Goal: Task Accomplishment & Management: Use online tool/utility

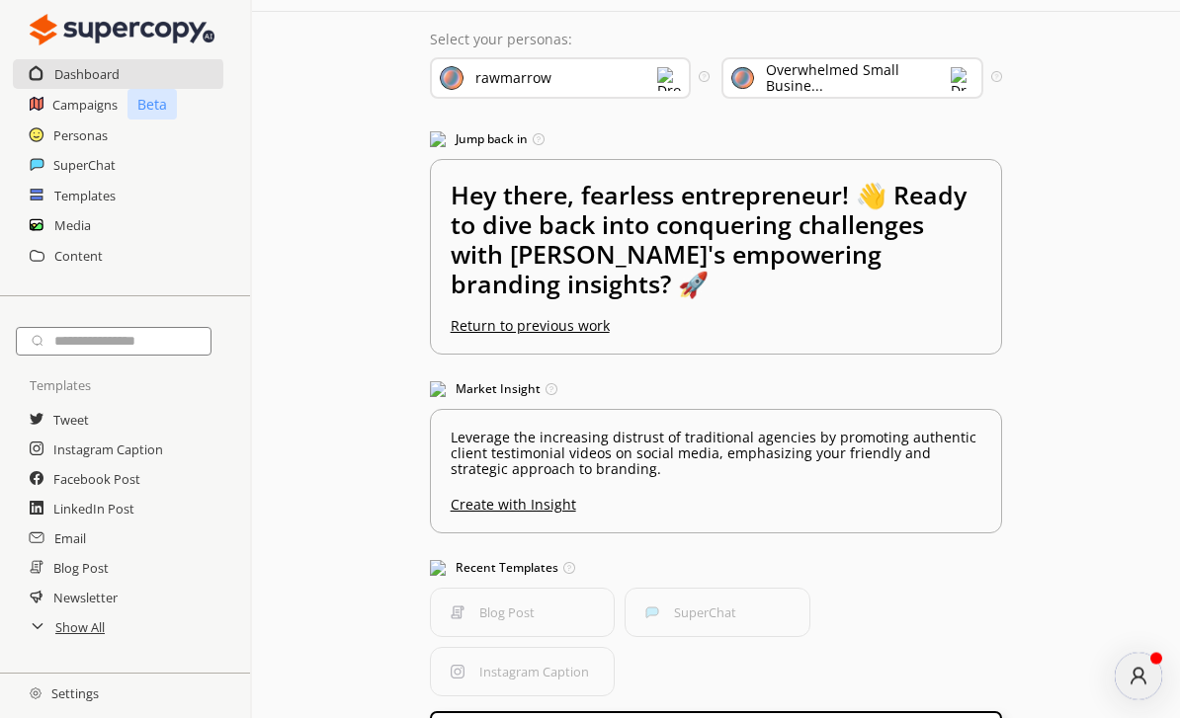
scroll to position [69, 0]
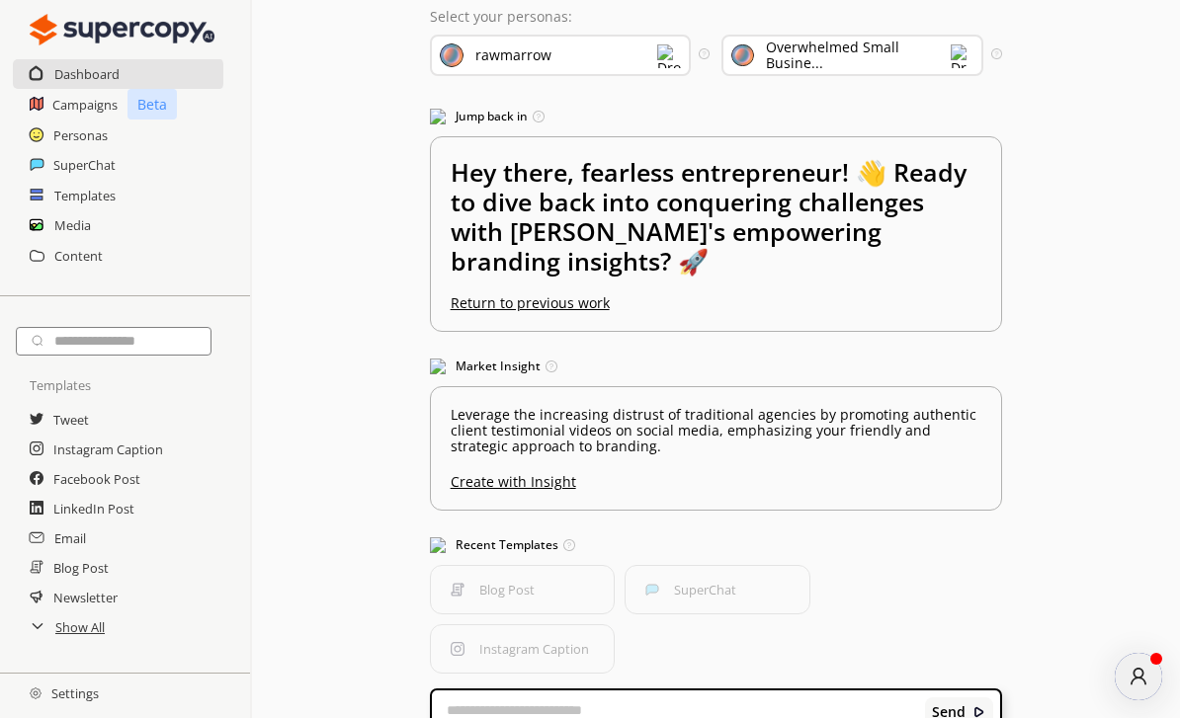
click at [679, 55] on img at bounding box center [669, 56] width 24 height 24
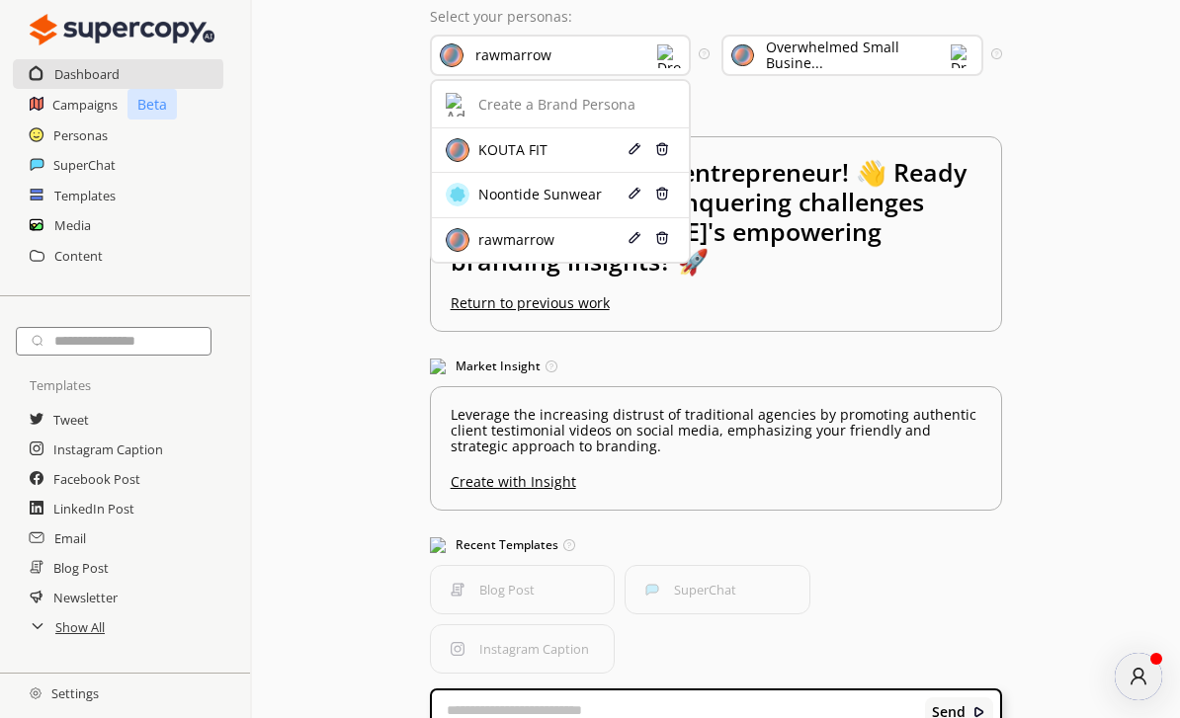
click at [1110, 179] on div "Dashboard Select your personas: rawmarrow Create a Brand Persona KOUTA FIT Edit…" at bounding box center [716, 357] width 928 height 850
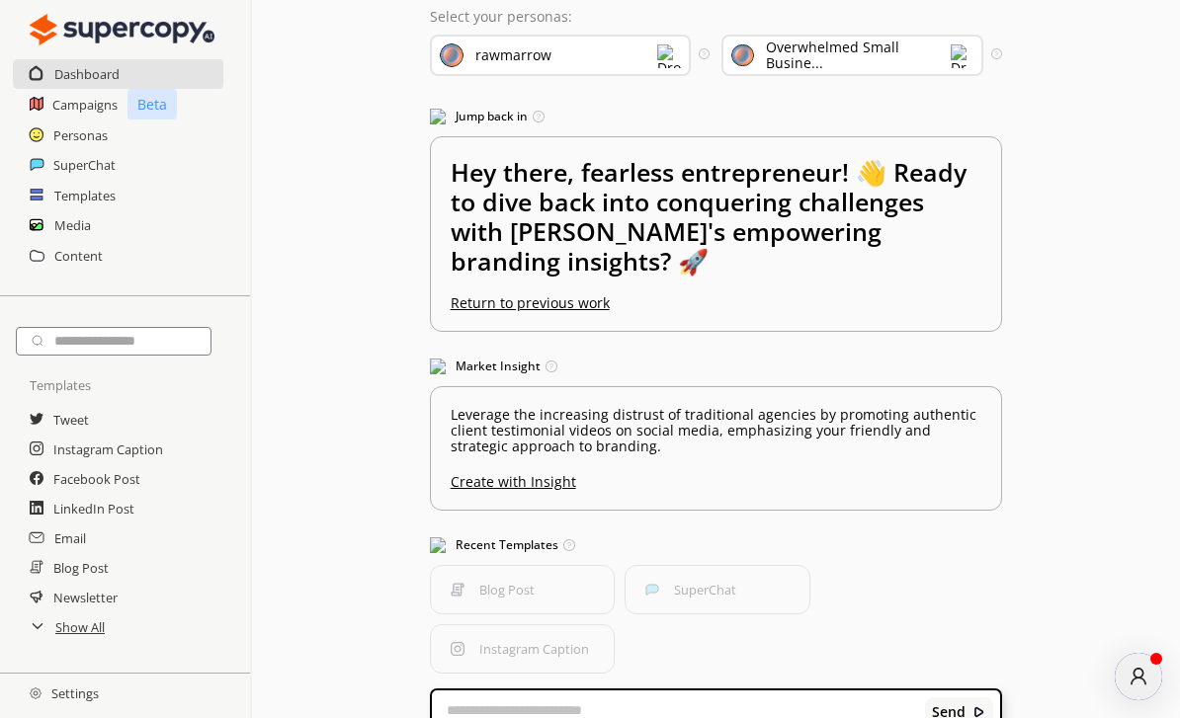
click at [966, 56] on img at bounding box center [962, 56] width 23 height 24
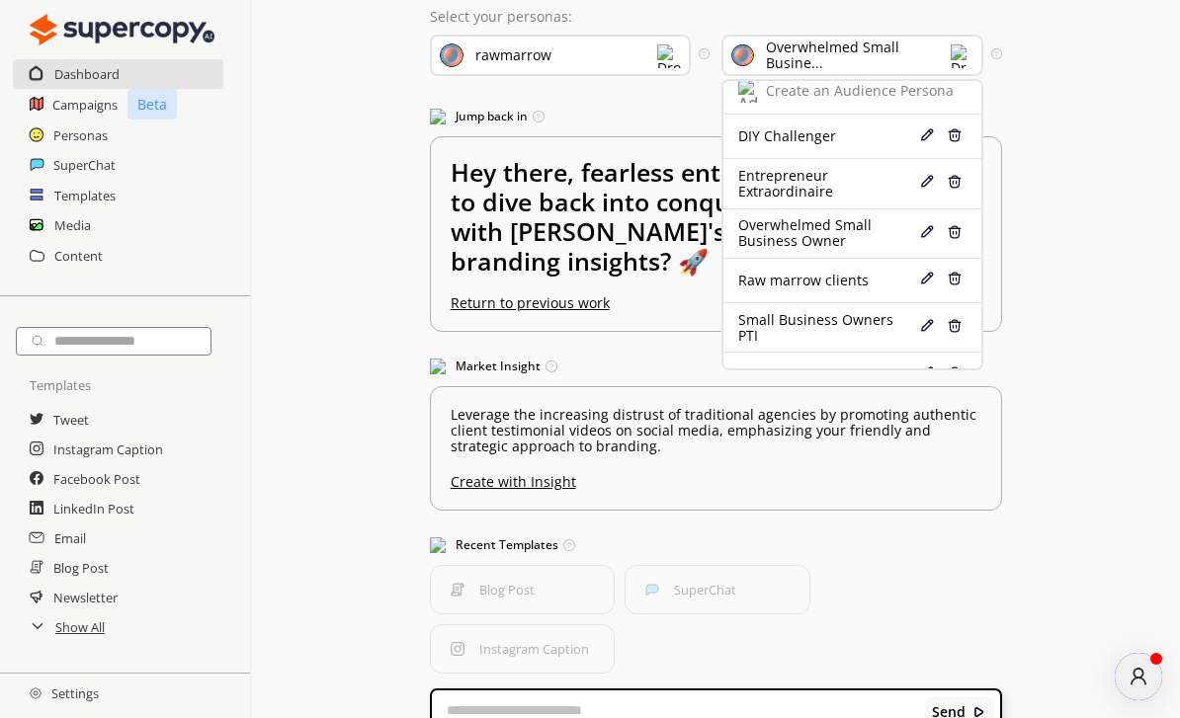
scroll to position [13, 0]
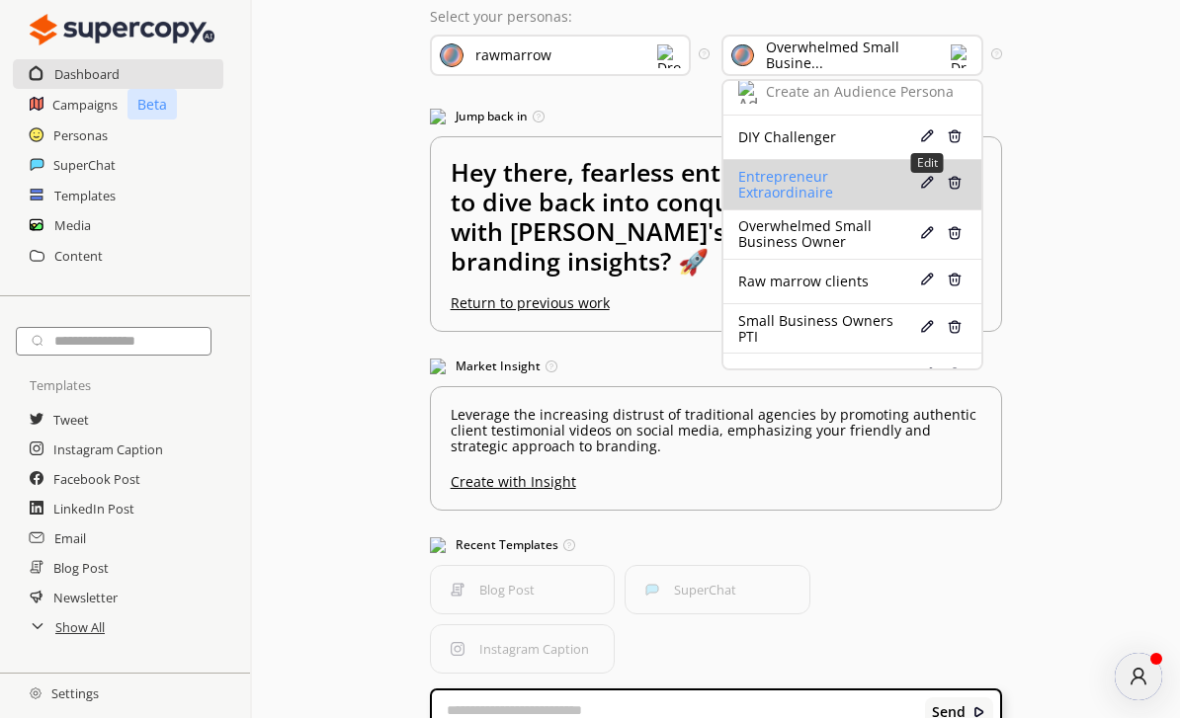
click at [928, 186] on img at bounding box center [927, 183] width 14 height 14
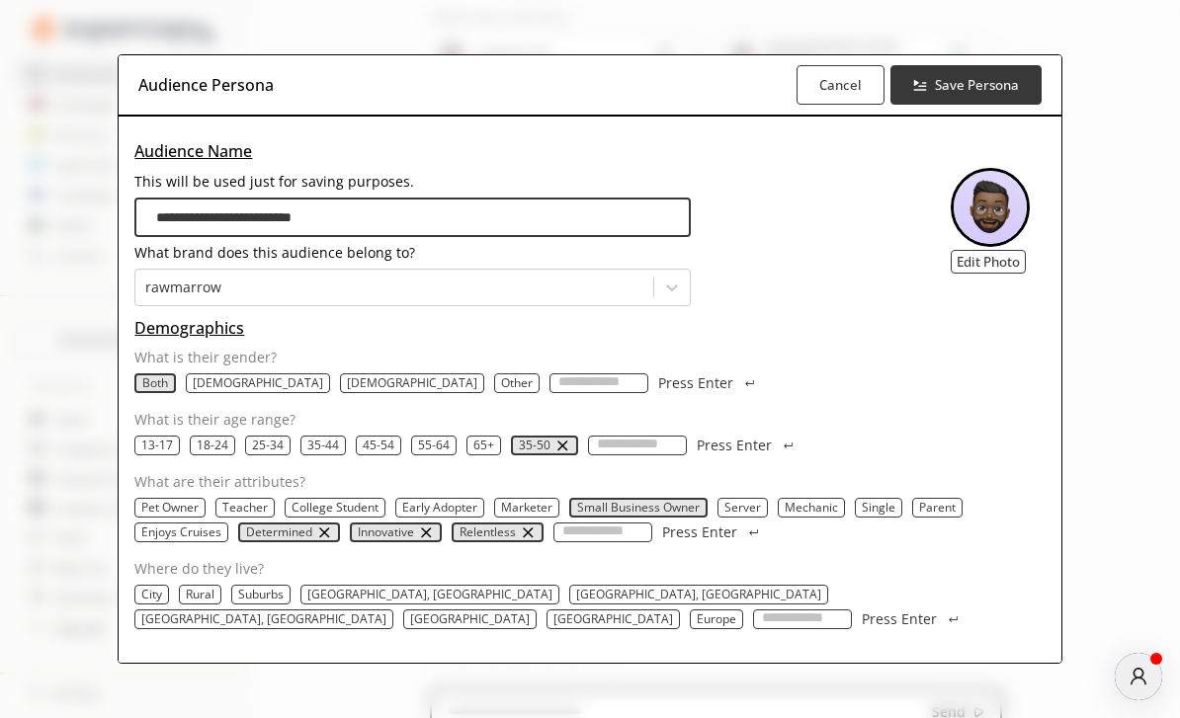
scroll to position [0, 0]
click at [1137, 457] on div "**********" at bounding box center [590, 359] width 1180 height 718
click at [843, 85] on b "Cancel" at bounding box center [840, 84] width 44 height 19
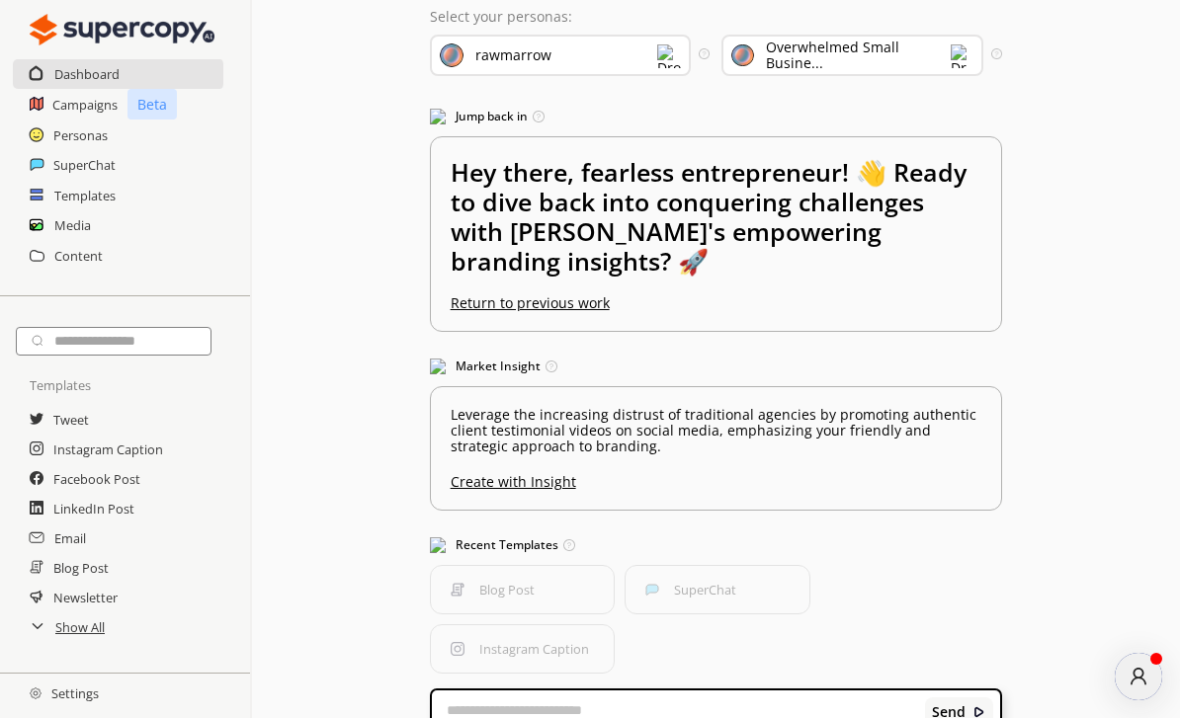
click at [128, 715] on h2 "Brand Finder" at bounding box center [93, 717] width 79 height 30
